Goal: Transaction & Acquisition: Book appointment/travel/reservation

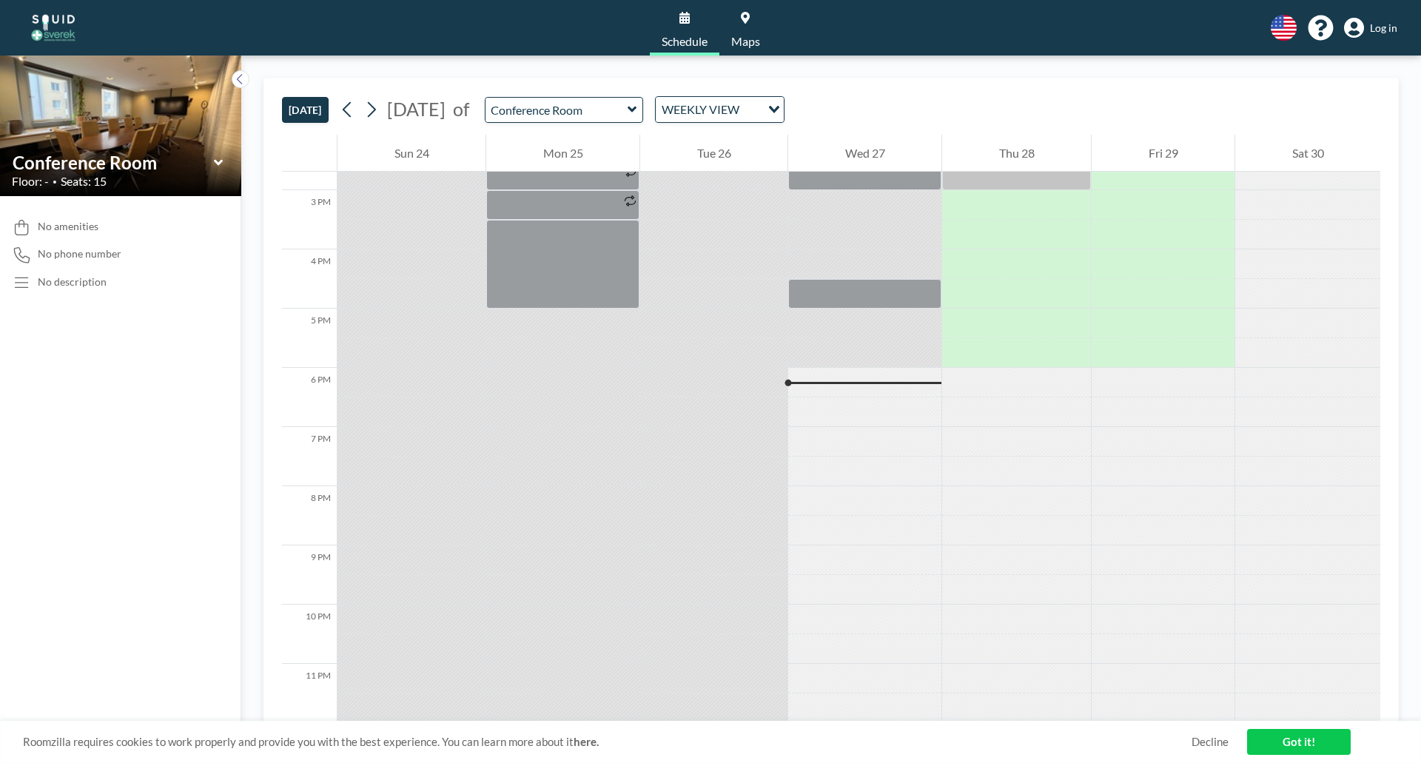
scroll to position [877, 0]
click at [637, 112] on icon at bounding box center [632, 109] width 10 height 15
click at [779, 109] on icon "Search for option" at bounding box center [774, 109] width 10 height 7
click at [915, 127] on div "[DATE] [DATE] of Ungrouped Conference Room WEEKLY VIEW Loading..." at bounding box center [831, 106] width 1098 height 56
click at [375, 103] on icon at bounding box center [371, 109] width 14 height 22
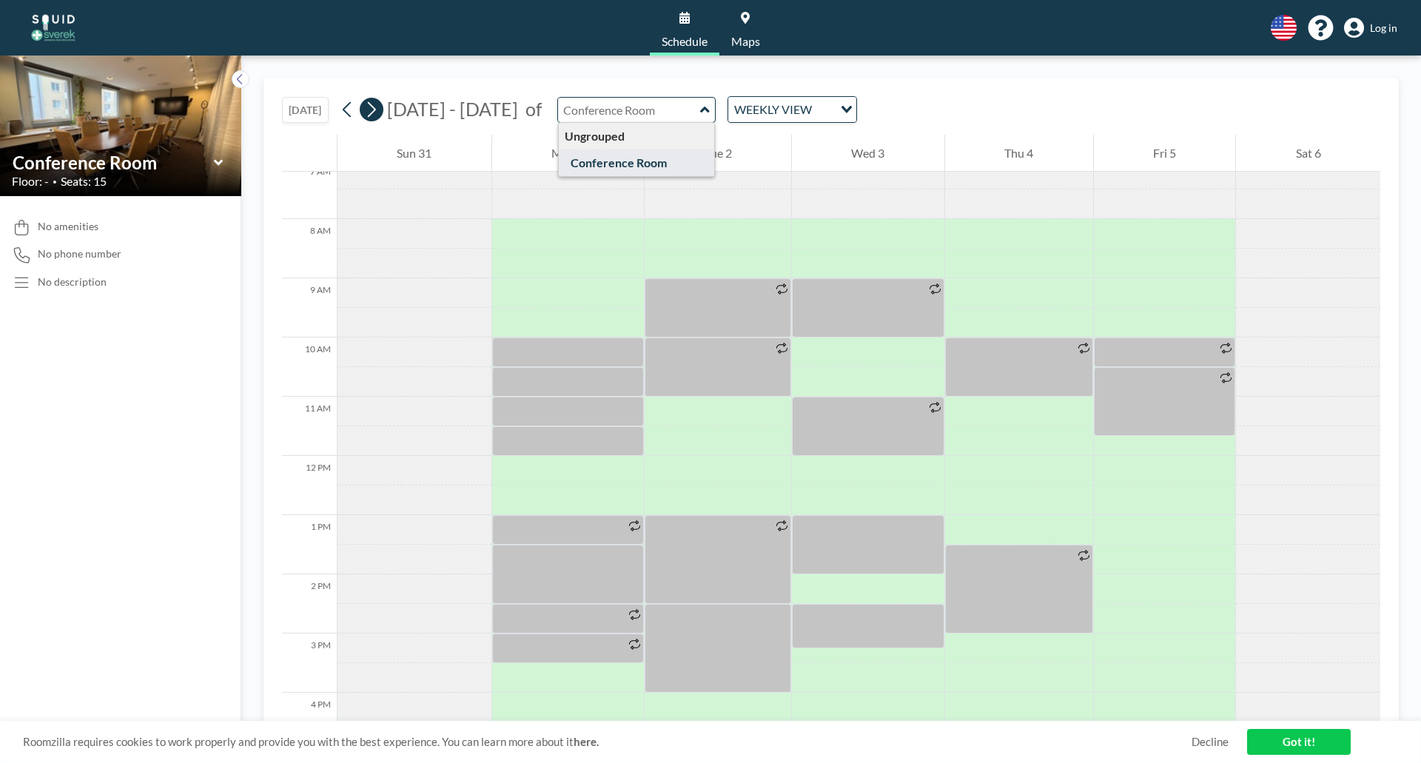
scroll to position [444, 0]
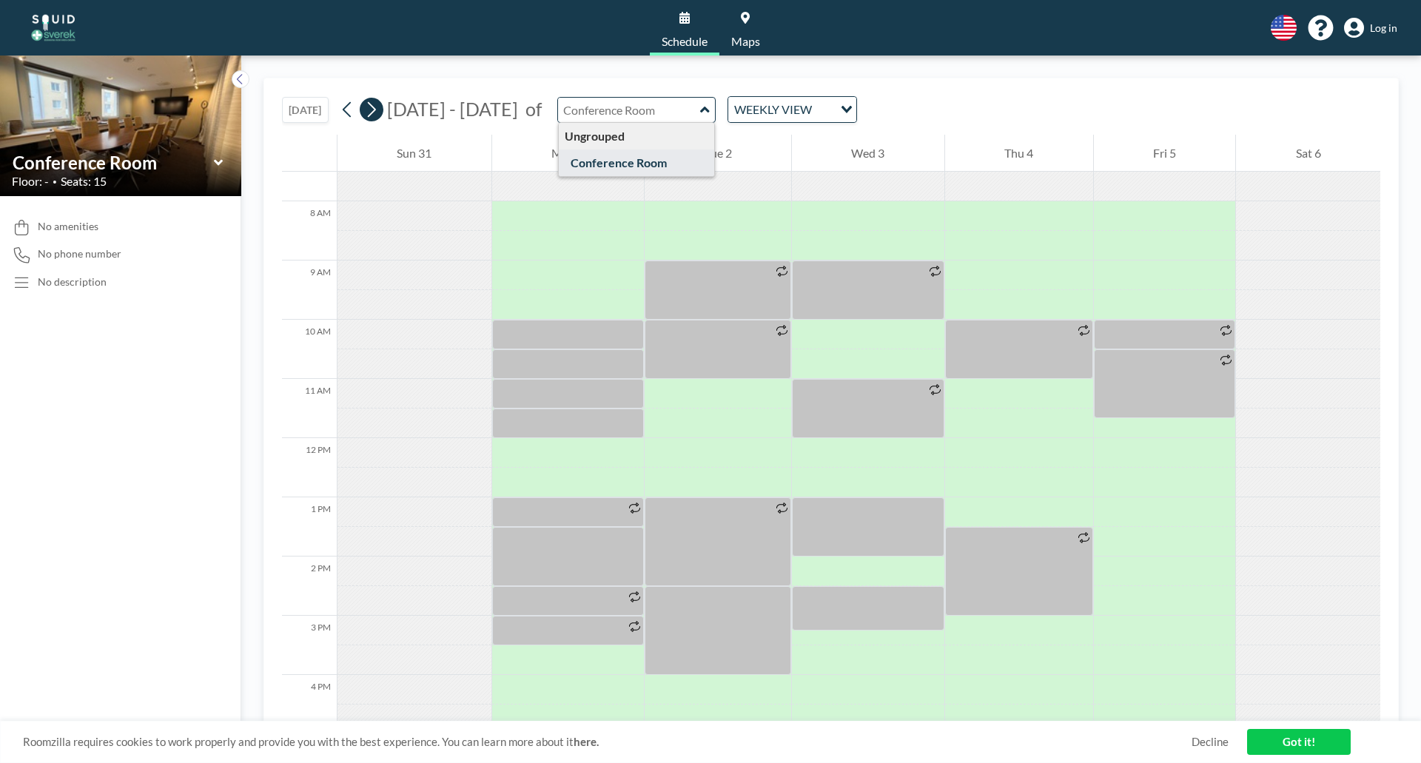
click at [375, 103] on icon at bounding box center [371, 109] width 14 height 22
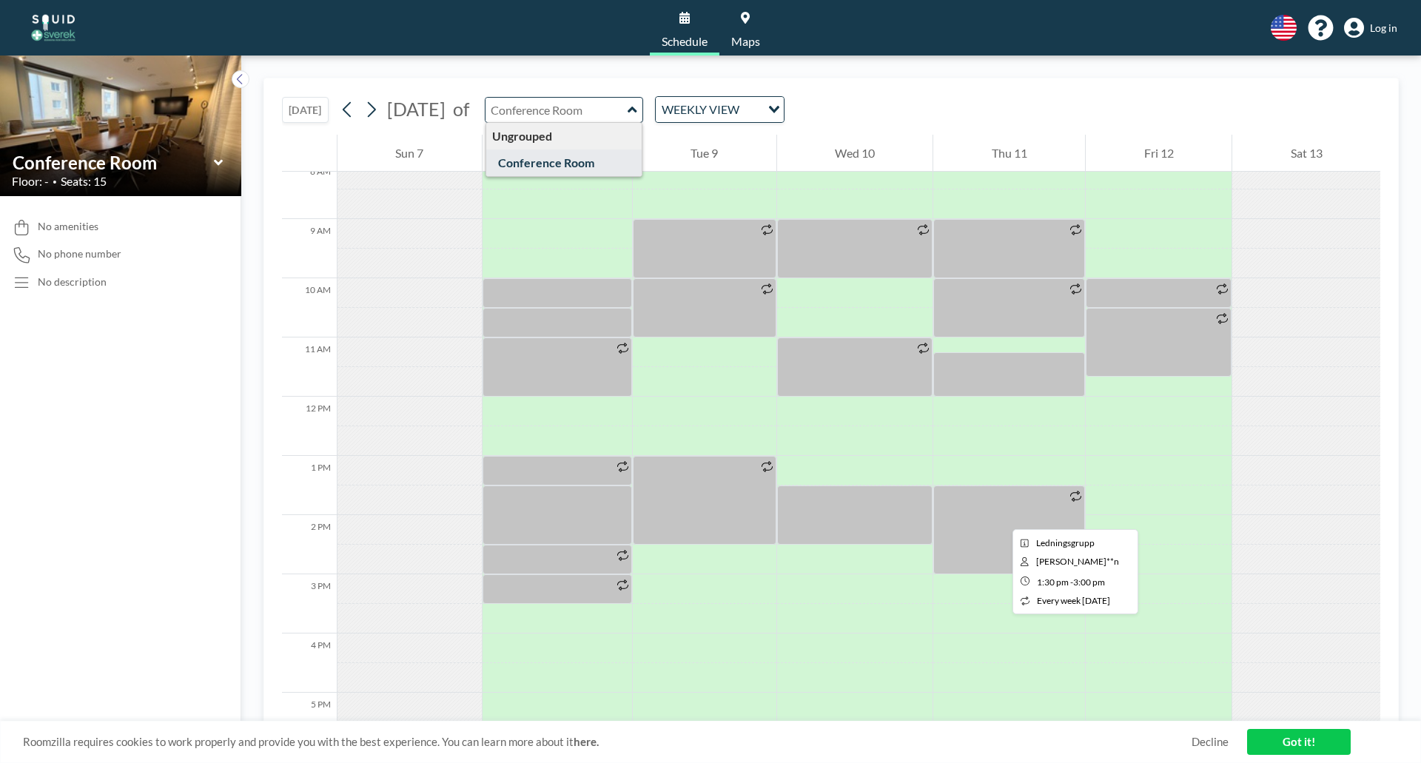
scroll to position [518, 0]
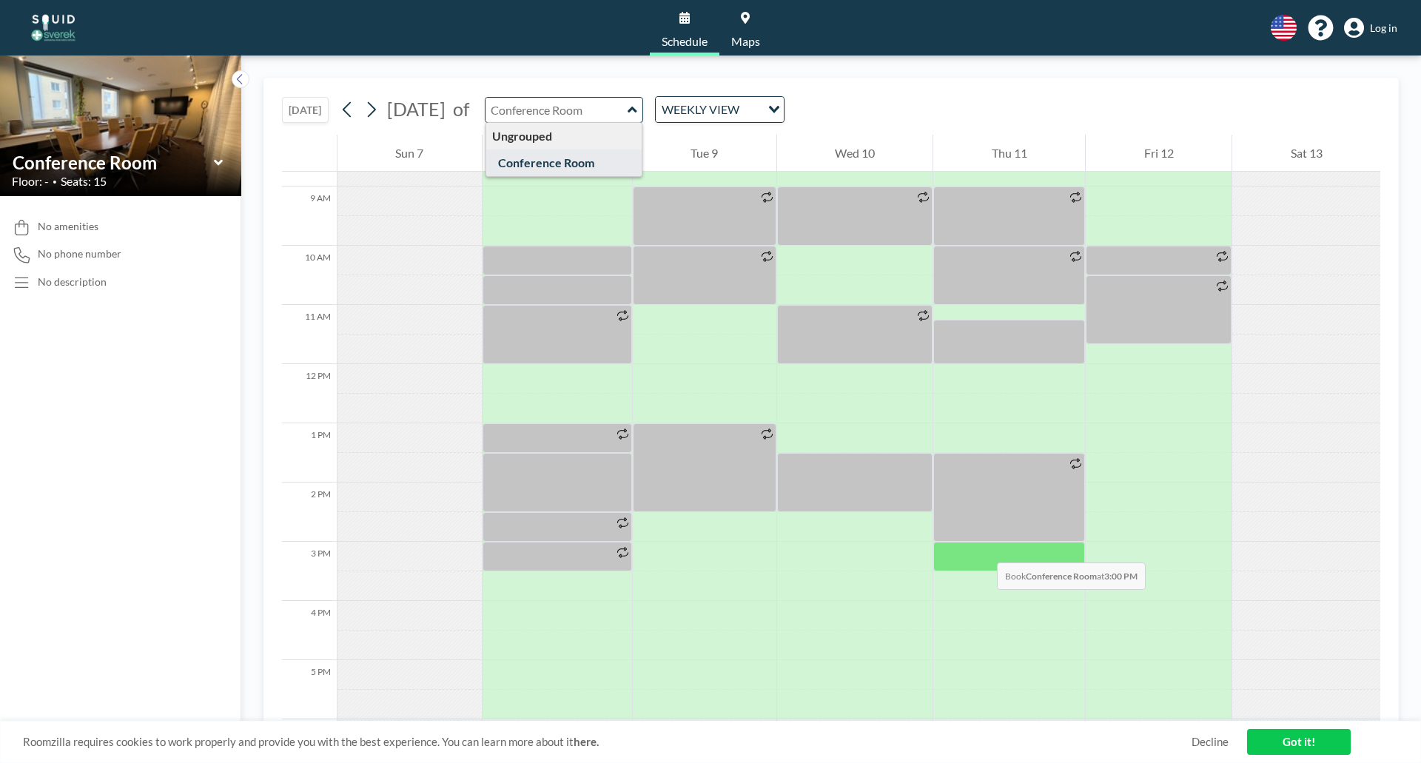
click at [982, 547] on div at bounding box center [1009, 557] width 152 height 30
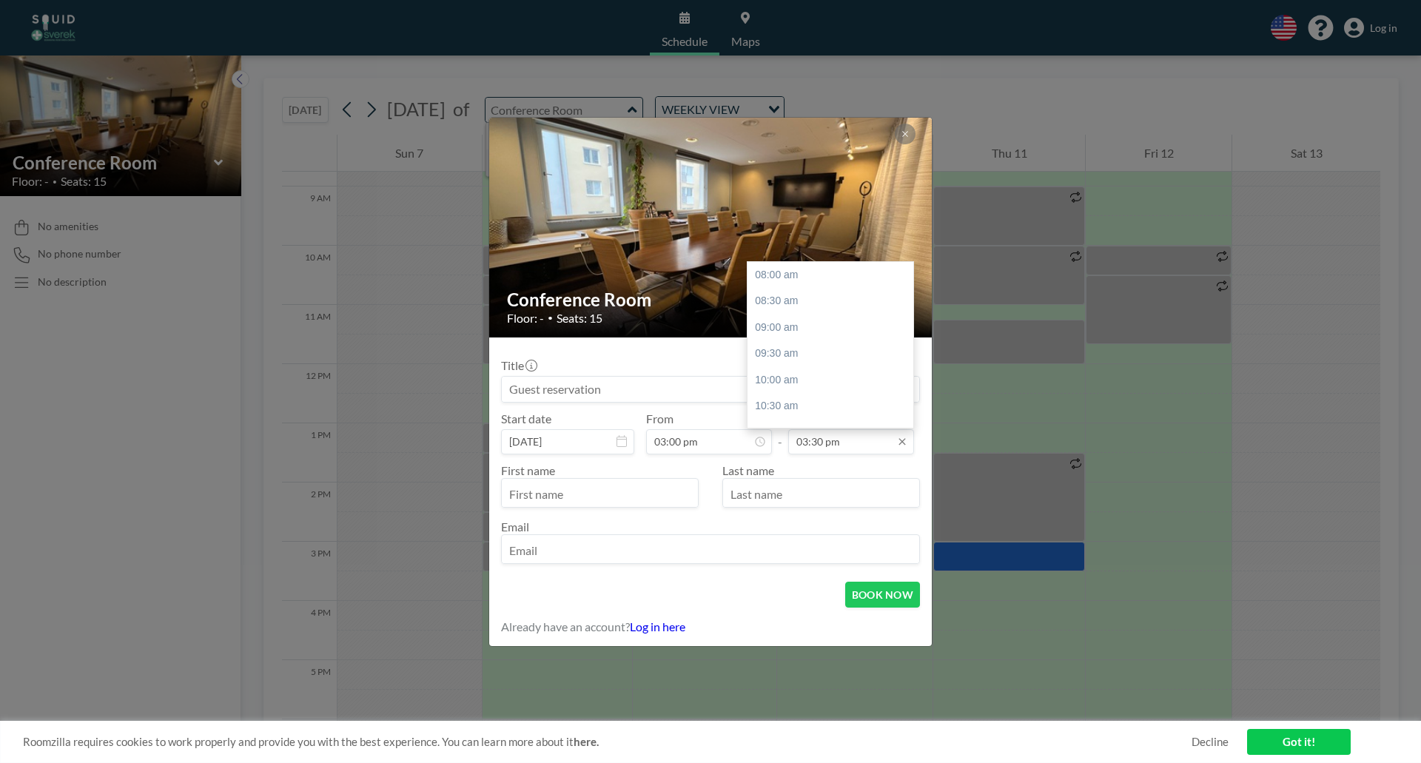
scroll to position [387, 0]
click at [905, 444] on icon at bounding box center [901, 441] width 7 height 7
click at [835, 311] on div "04:00 pm" at bounding box center [833, 309] width 173 height 27
type input "04:00 pm"
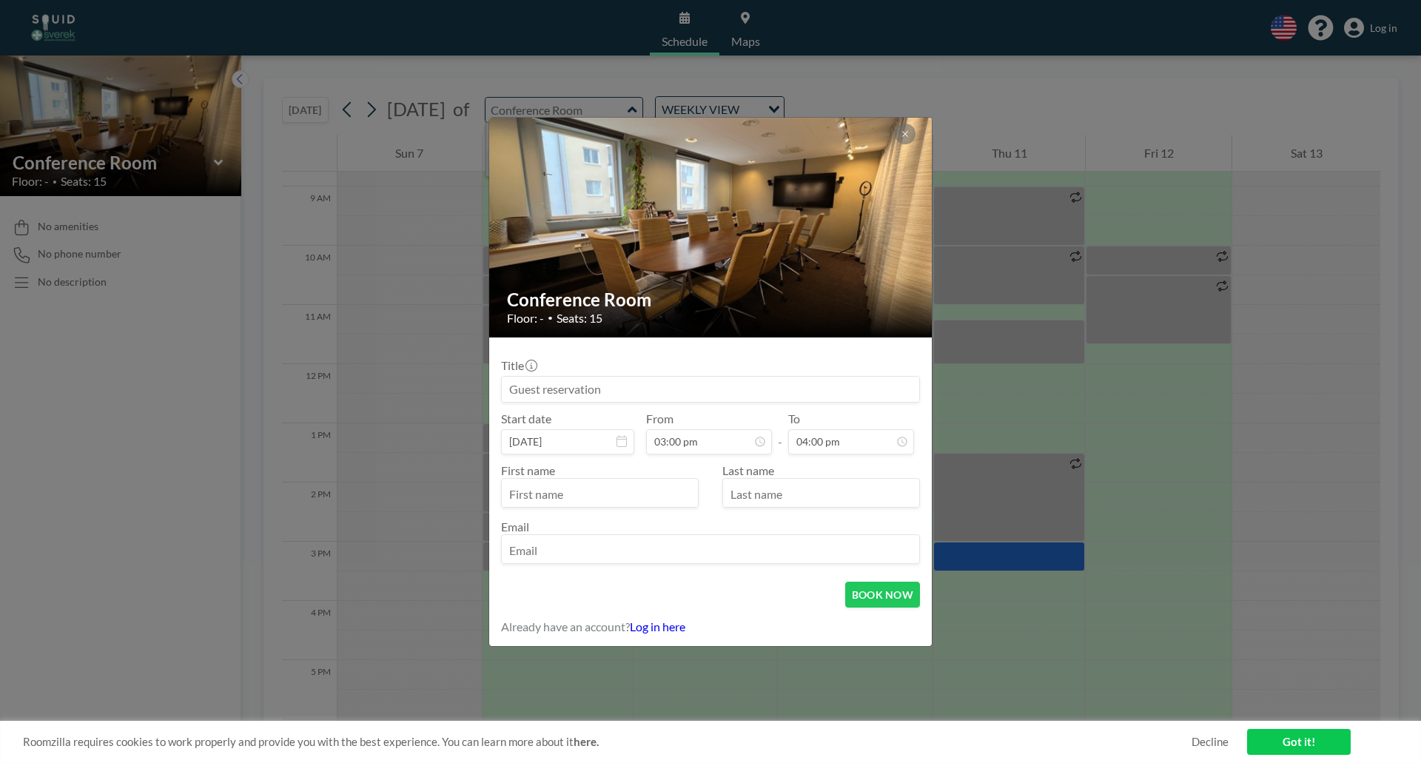
click at [741, 400] on input at bounding box center [710, 389] width 417 height 25
type input "I"
type input "Ek intro nya KC"
click at [909, 592] on button "BOOK NOW" at bounding box center [882, 595] width 75 height 26
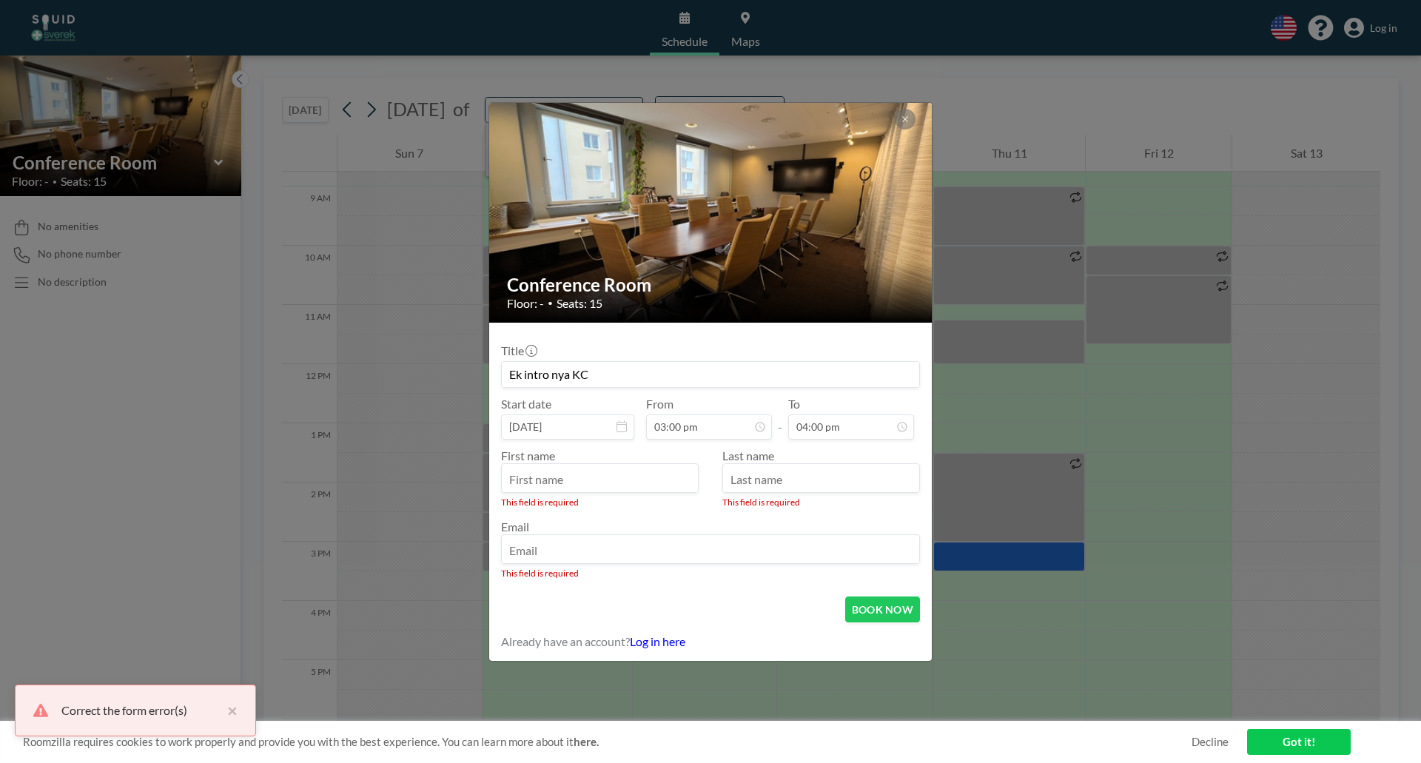
click at [600, 485] on input "text" at bounding box center [600, 479] width 196 height 25
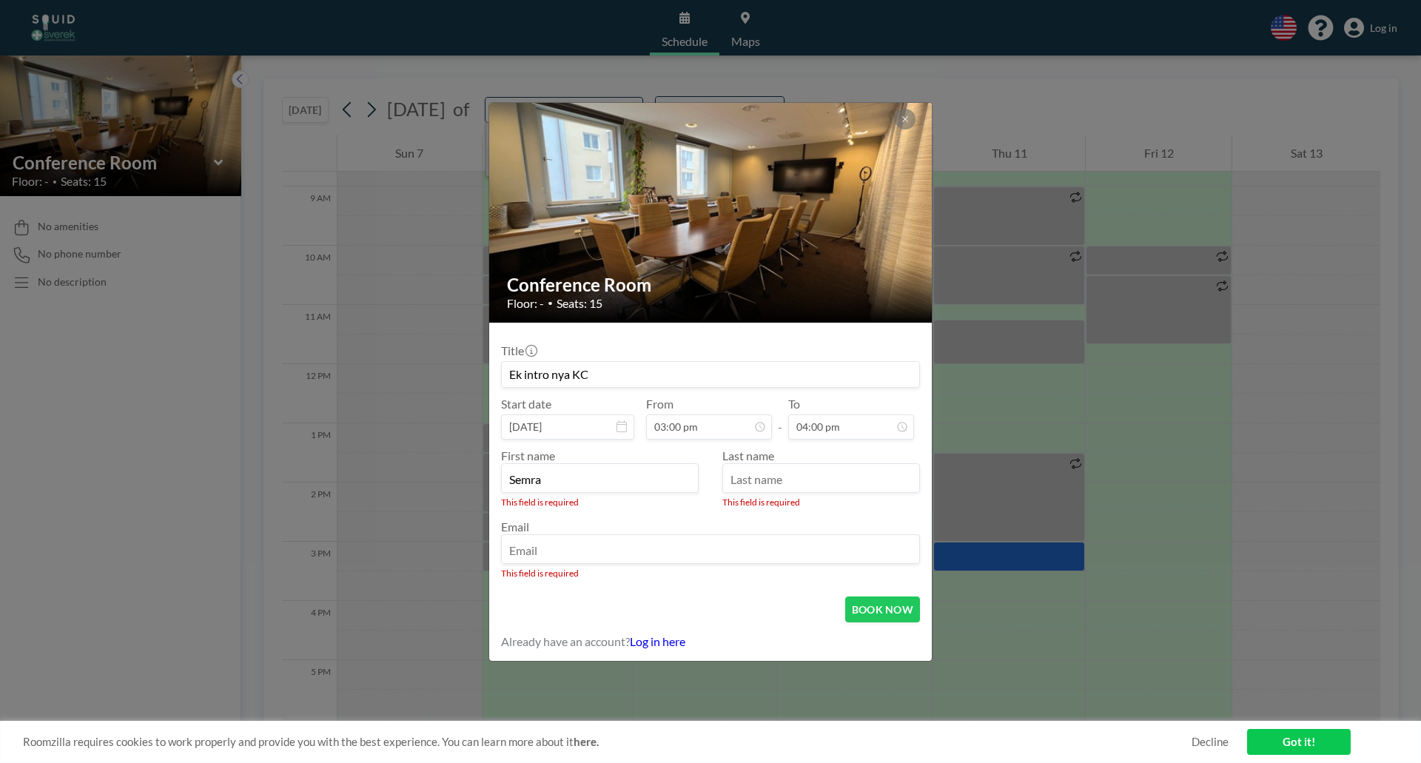
type input "Semra"
type input "Bostanci"
click at [604, 542] on input "email" at bounding box center [710, 550] width 417 height 25
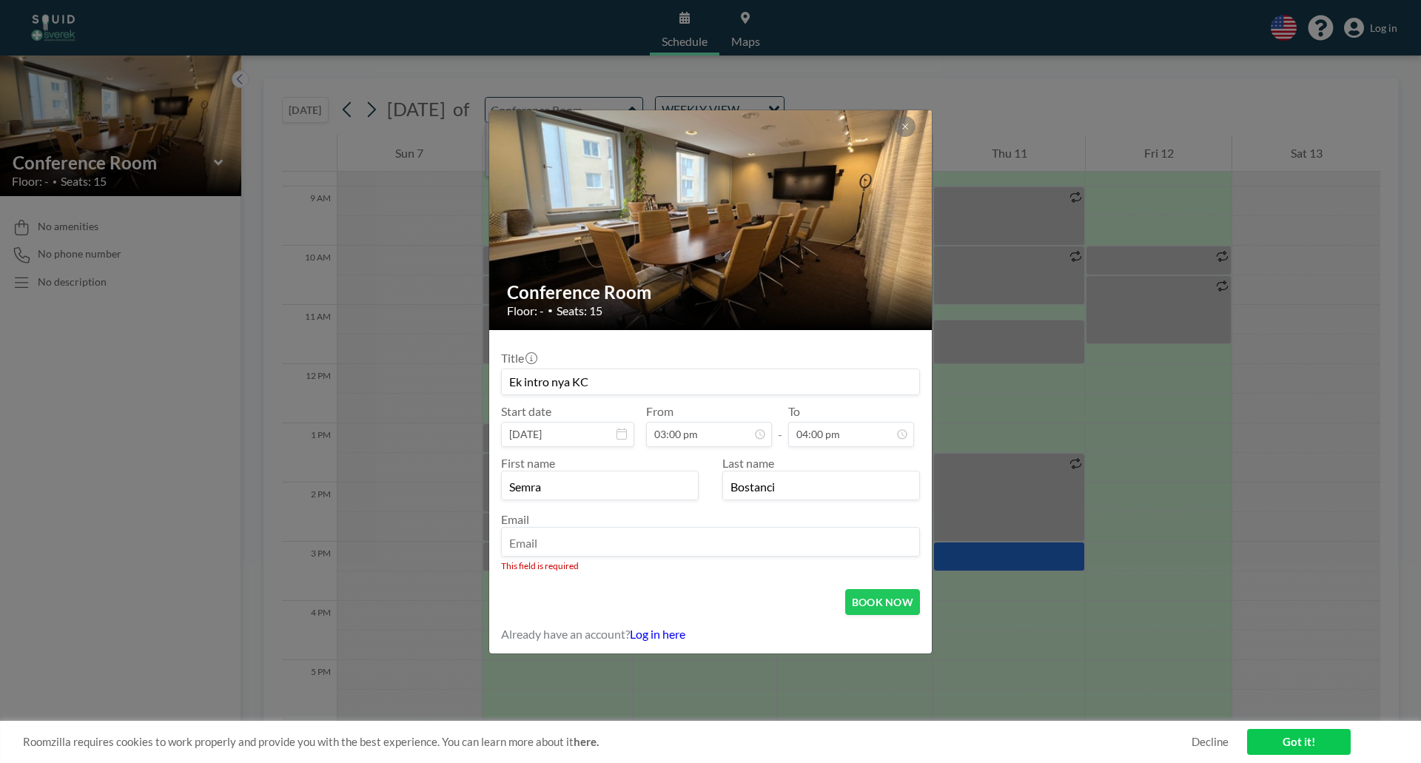
type input "[EMAIL_ADDRESS][DOMAIN_NAME]"
click at [897, 599] on button "BOOK NOW" at bounding box center [882, 602] width 75 height 26
